Goal: Transaction & Acquisition: Purchase product/service

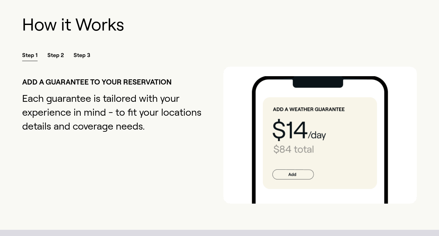
scroll to position [667, 0]
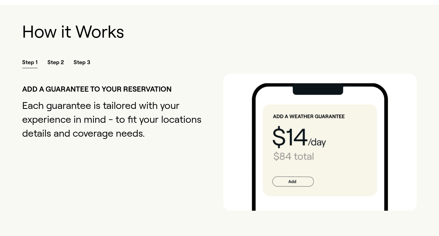
click at [52, 62] on span "Step 2" at bounding box center [55, 64] width 16 height 10
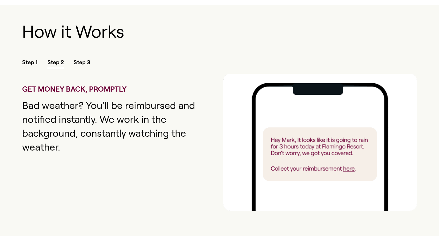
click at [86, 61] on span "Step 3" at bounding box center [82, 64] width 17 height 10
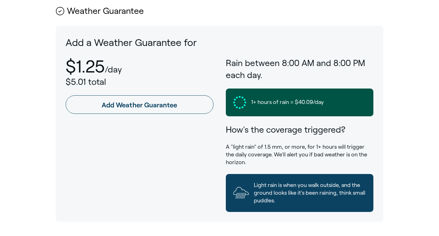
scroll to position [317, 0]
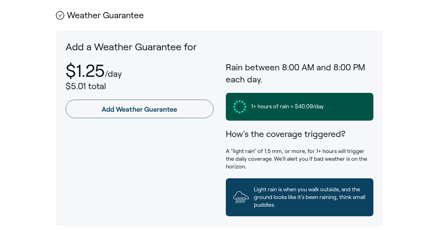
click at [130, 108] on link "Add Weather Guarantee" at bounding box center [140, 108] width 148 height 18
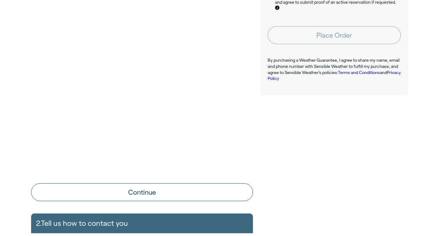
scroll to position [168, 0]
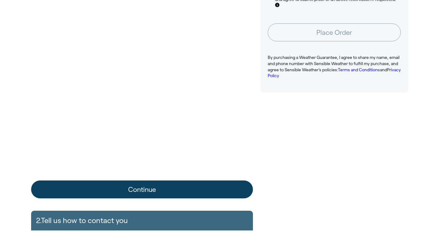
click at [149, 185] on button "Continue" at bounding box center [142, 189] width 222 height 18
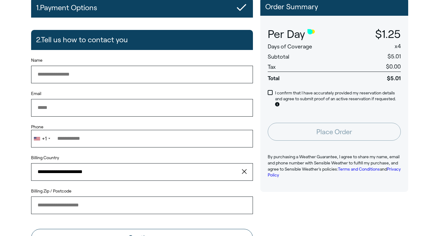
scroll to position [46, 0]
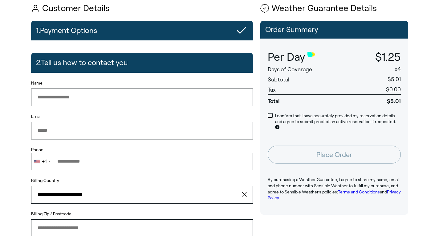
click at [215, 96] on input "Name" at bounding box center [142, 96] width 222 height 17
type input "**********"
click at [191, 157] on input "Phone" at bounding box center [142, 160] width 222 height 17
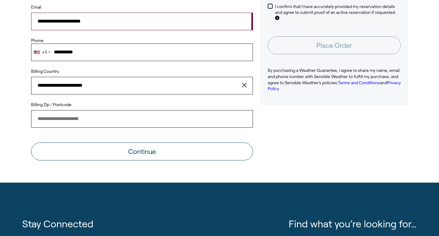
scroll to position [156, 0]
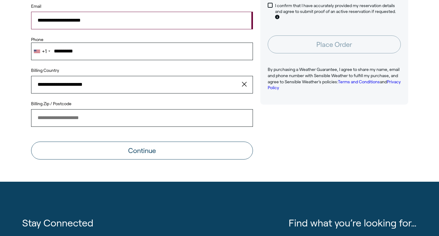
type input "**********"
click at [140, 113] on input "Billing Zip / Postcode" at bounding box center [142, 117] width 222 height 17
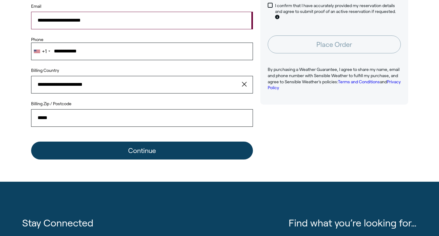
type input "*****"
click at [142, 154] on button "Continue" at bounding box center [142, 150] width 222 height 18
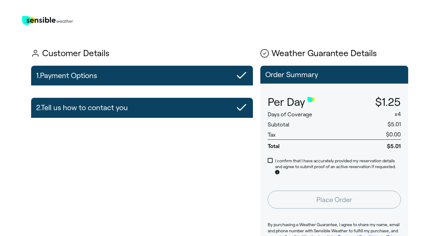
scroll to position [0, 0]
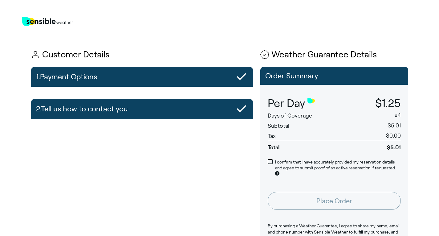
click at [274, 156] on div "I confirm that I have accurately provided my reservation details and agree to s…" at bounding box center [334, 168] width 148 height 33
click at [286, 161] on p "I confirm that I have accurately provided my reservation details and agree to s…" at bounding box center [338, 168] width 126 height 18
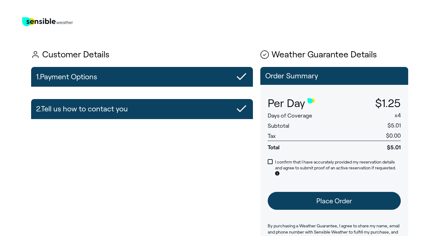
click at [333, 203] on button "Place Order" at bounding box center [334, 201] width 133 height 18
